Goal: Information Seeking & Learning: Stay updated

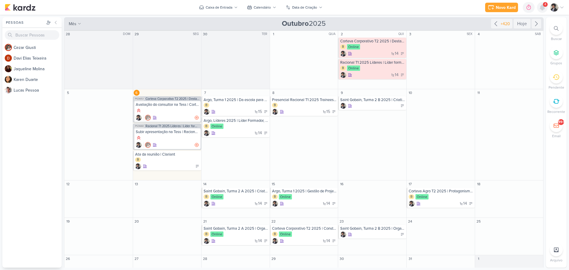
click at [543, 7] on icon at bounding box center [542, 7] width 5 height 5
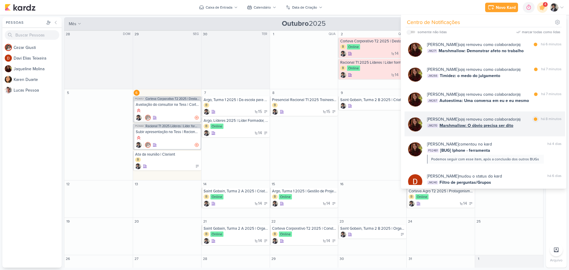
click at [466, 124] on span "Marshmallow: O óbvio precisa ser dito" at bounding box center [476, 125] width 74 height 6
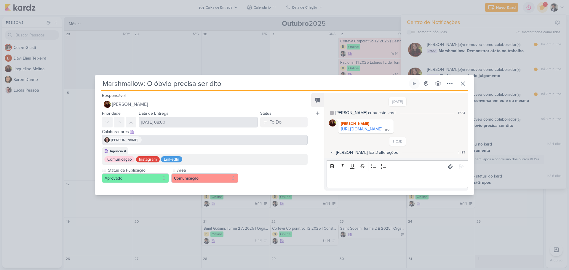
click at [367, 154] on div "[PERSON_NAME] fez 3 alterações" at bounding box center [367, 152] width 62 height 6
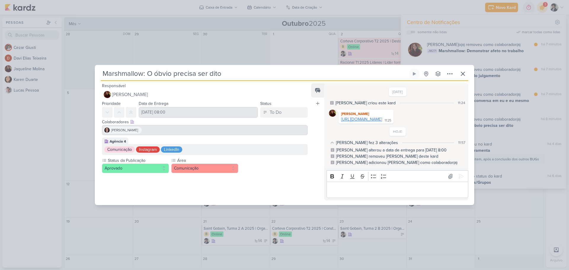
click at [374, 118] on link "[URL][DOMAIN_NAME]" at bounding box center [361, 119] width 41 height 5
click at [461, 71] on icon at bounding box center [462, 73] width 7 height 7
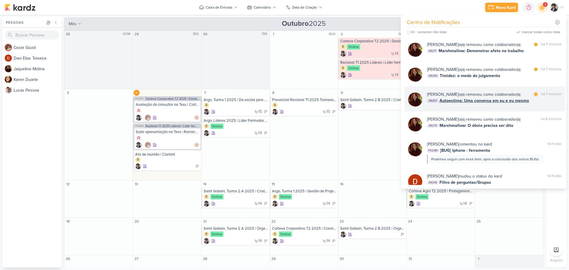
click at [469, 104] on div "[PERSON_NAME] o(a) removeu como colaborador(a) marcar como lida há 7 minutos JM…" at bounding box center [494, 98] width 135 height 15
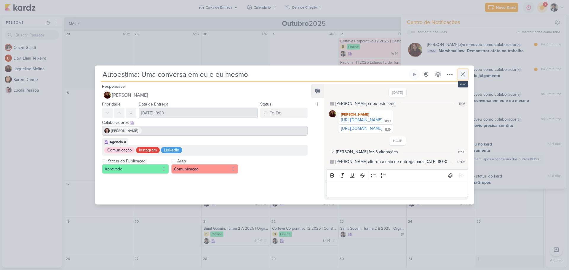
click at [464, 71] on icon at bounding box center [462, 74] width 7 height 7
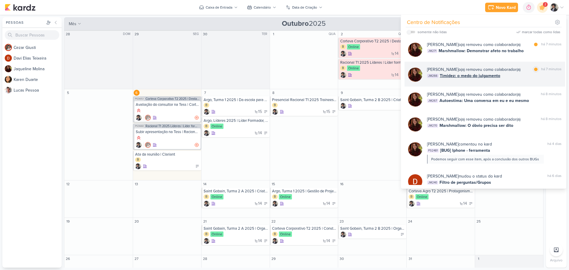
click at [464, 78] on span "Timidez: o medo do julgamento" at bounding box center [470, 76] width 60 height 6
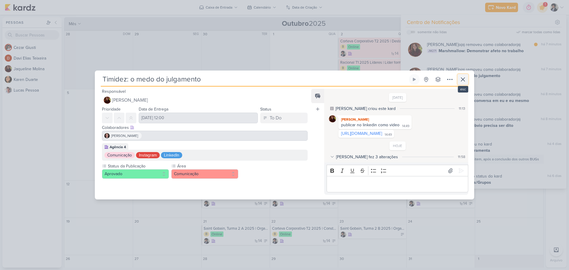
click at [466, 78] on icon at bounding box center [462, 79] width 7 height 7
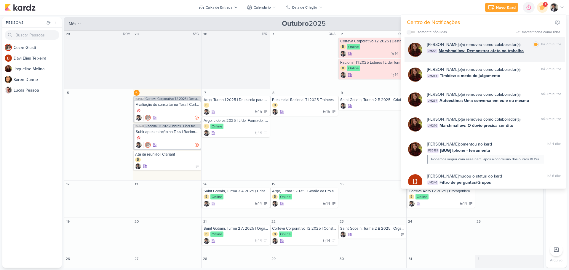
click at [479, 51] on span "Marshmallow: Demonstrar afeto no trabalho" at bounding box center [481, 51] width 85 height 6
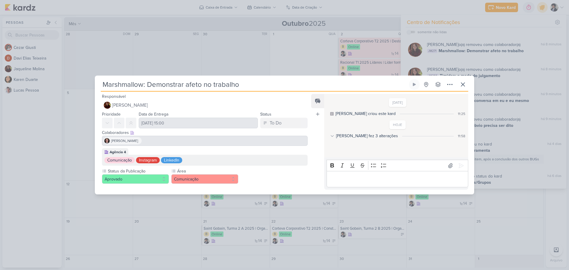
click at [371, 138] on div "[PERSON_NAME] fez 3 alterações" at bounding box center [367, 136] width 62 height 6
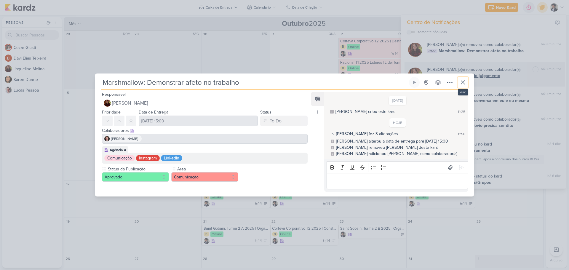
click at [460, 81] on icon at bounding box center [462, 82] width 7 height 7
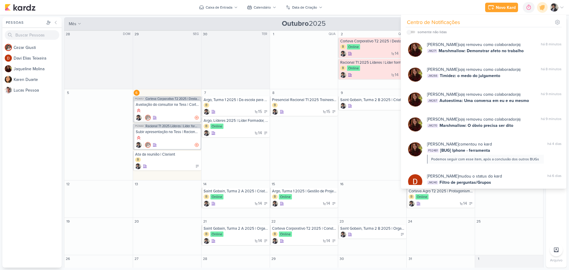
click at [431, 6] on div "Novo Kard Ctrl + k 0h0m Sessão desligada... Hoje 0h0m Semana 0h0m Mês 0h0m" at bounding box center [284, 7] width 559 height 15
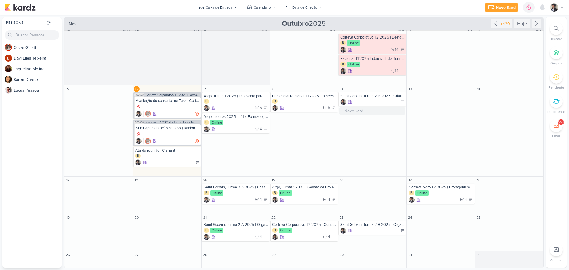
scroll to position [5, 0]
